Goal: Find specific page/section: Find specific page/section

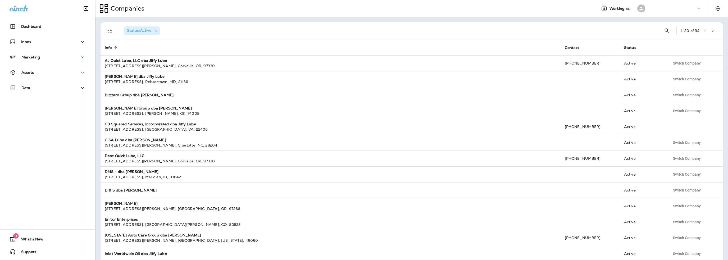
click at [669, 9] on div at bounding box center [672, 8] width 48 height 8
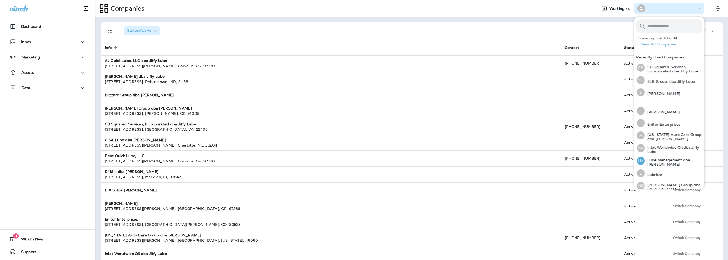
scroll to position [164, 0]
click at [670, 107] on p "Lube Management dba [PERSON_NAME]" at bounding box center [674, 109] width 58 height 8
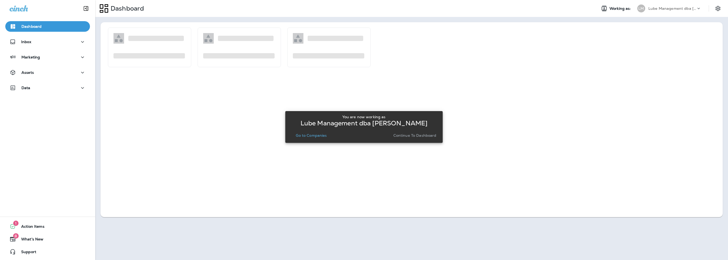
click at [314, 134] on p "Go to Companies" at bounding box center [311, 135] width 31 height 4
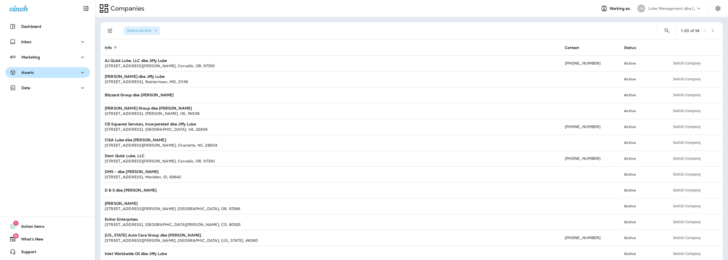
click at [28, 74] on p "Assets" at bounding box center [27, 72] width 12 height 4
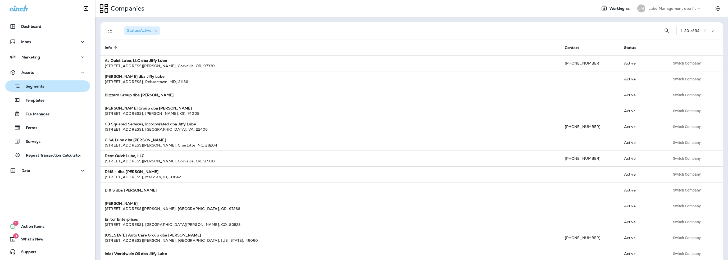
click at [33, 87] on p "Segments" at bounding box center [32, 86] width 24 height 5
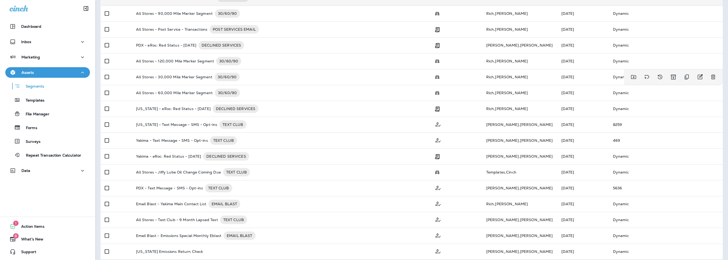
scroll to position [84, 0]
